Goal: Navigation & Orientation: Find specific page/section

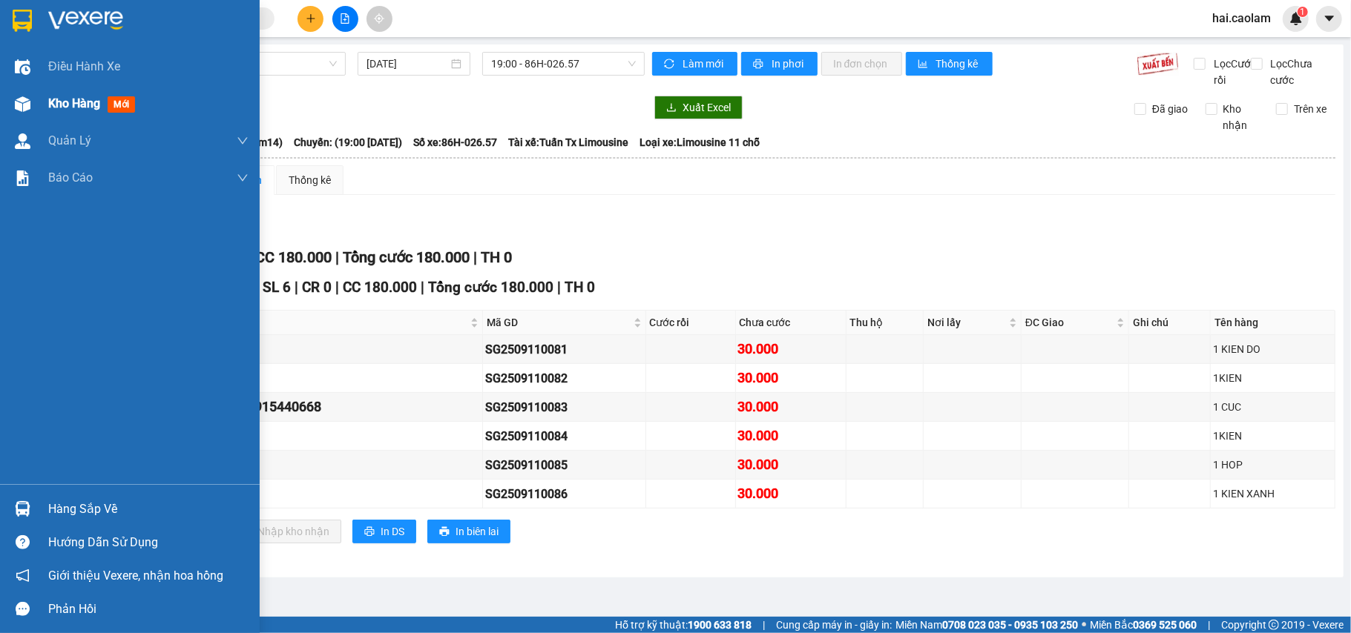
click at [86, 93] on div "Kho hàng mới" at bounding box center [148, 103] width 200 height 37
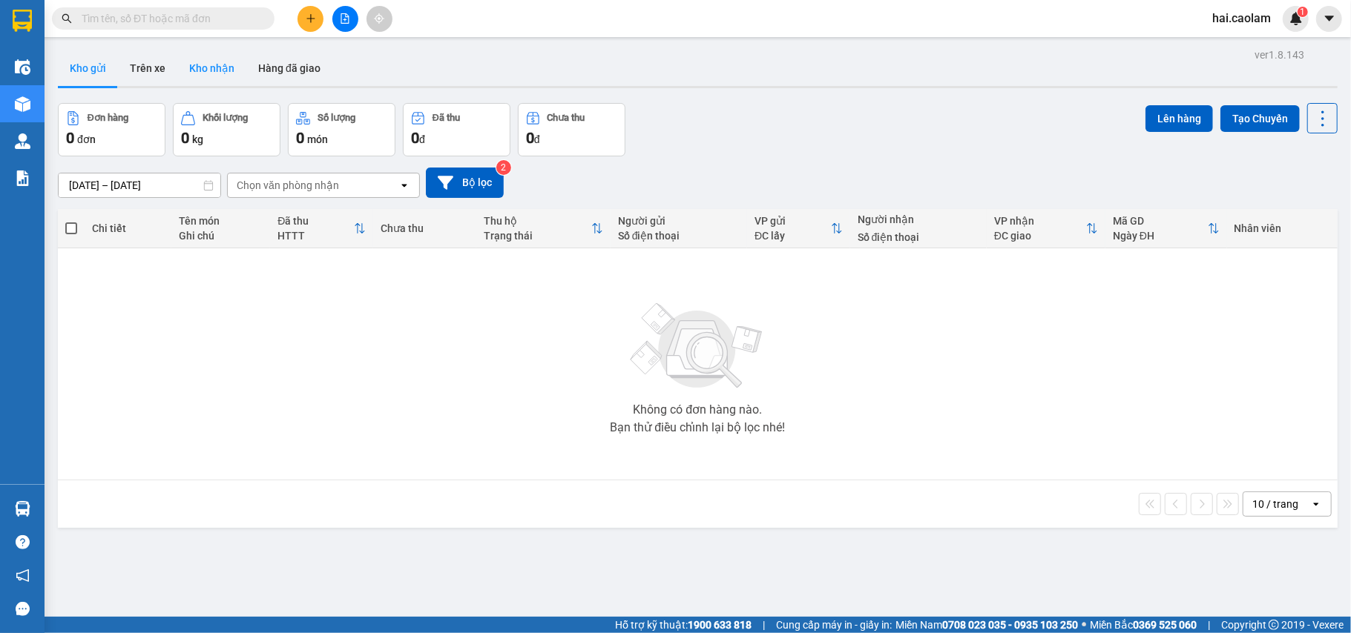
click at [197, 64] on button "Kho nhận" at bounding box center [211, 68] width 69 height 36
